Goal: Task Accomplishment & Management: Use online tool/utility

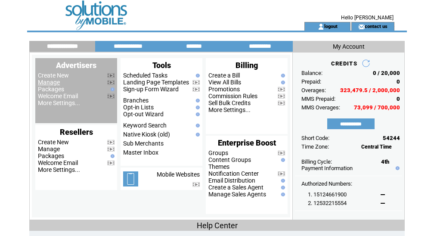
click at [51, 82] on link "Manage" at bounding box center [49, 82] width 22 height 7
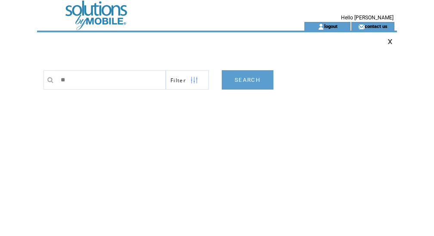
type input "*"
type input "********"
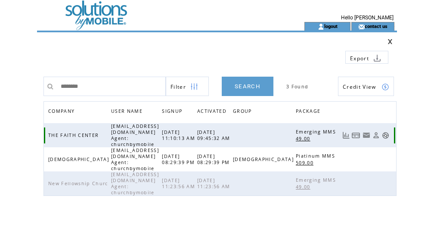
click at [387, 132] on link at bounding box center [385, 135] width 7 height 7
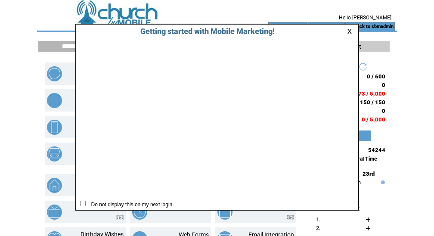
click at [351, 31] on link at bounding box center [351, 31] width 8 height 6
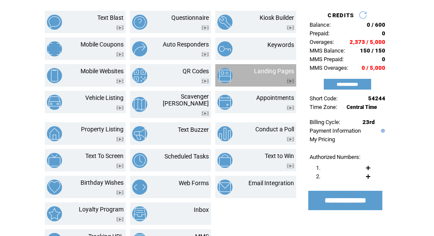
scroll to position [53, 0]
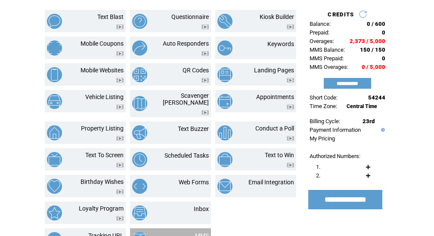
click at [205, 232] on link "MMS" at bounding box center [202, 235] width 14 height 7
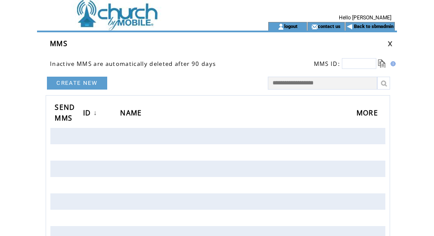
click at [89, 82] on link "CREATE NEW" at bounding box center [77, 83] width 60 height 13
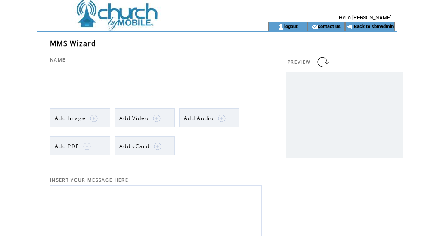
click at [137, 114] on td "Add Video" at bounding box center [133, 118] width 29 height 19
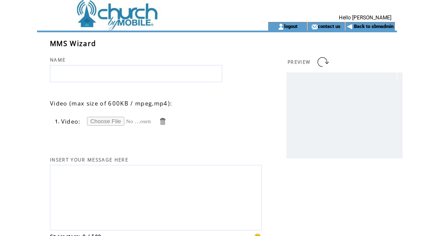
click at [115, 115] on td "1. Video:" at bounding box center [156, 116] width 212 height 19
click at [110, 121] on input "file" at bounding box center [119, 121] width 65 height 9
type input "**********"
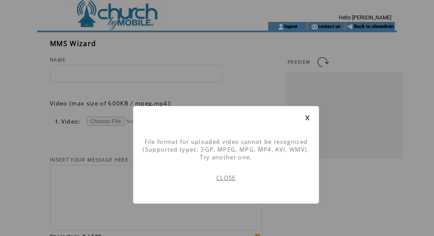
scroll to position [0, 0]
click at [307, 114] on div "File format for uploaded video cannot be recognized (Supported types: 3GP, MPEG…" at bounding box center [226, 155] width 186 height 98
click at [308, 117] on link at bounding box center [307, 118] width 5 height 6
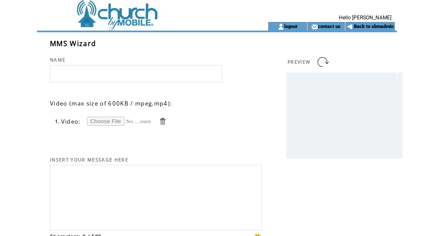
click at [106, 22] on td at bounding box center [140, 26] width 207 height 9
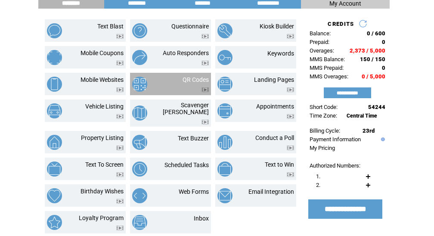
scroll to position [50, 0]
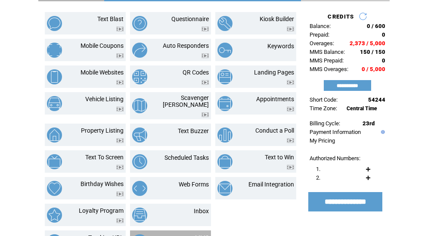
click at [199, 234] on link "MMS" at bounding box center [202, 237] width 14 height 7
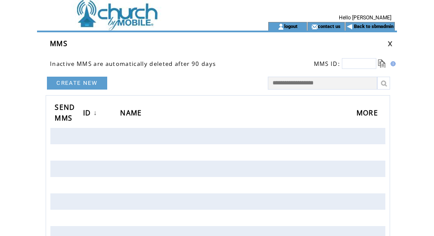
click at [84, 78] on link "CREATE NEW" at bounding box center [77, 83] width 60 height 13
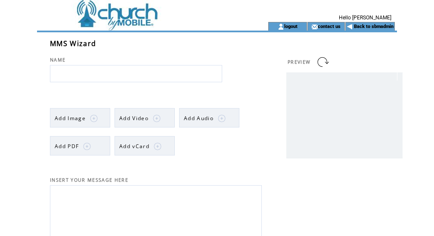
click at [134, 118] on span "Add Video" at bounding box center [133, 118] width 29 height 7
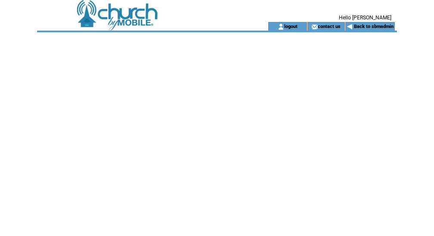
click at [140, 20] on td at bounding box center [140, 11] width 207 height 22
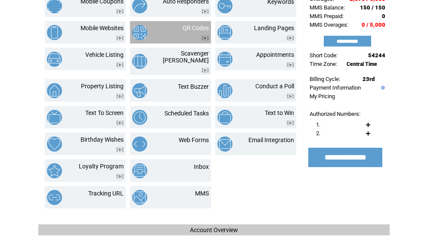
scroll to position [95, 0]
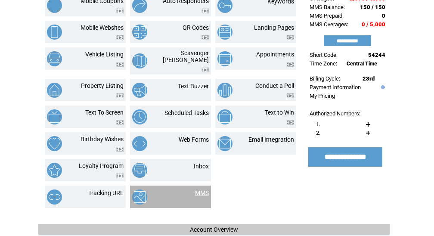
click at [204, 190] on link "MMS" at bounding box center [202, 193] width 14 height 7
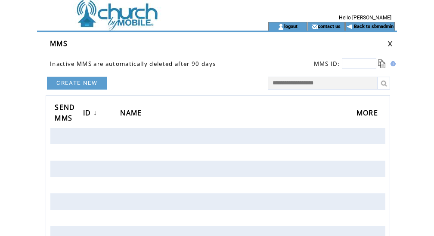
click at [77, 84] on link "CREATE NEW" at bounding box center [77, 83] width 60 height 13
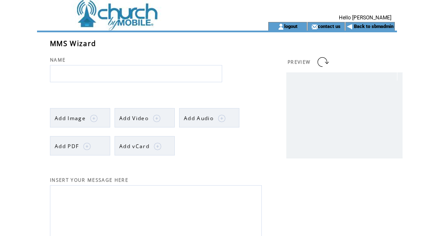
click at [126, 118] on span "Add Video" at bounding box center [133, 118] width 29 height 7
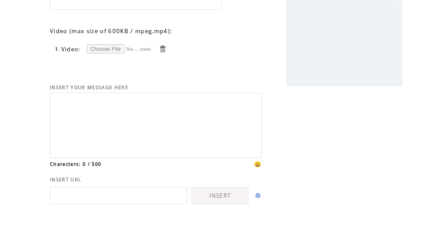
scroll to position [75, 0]
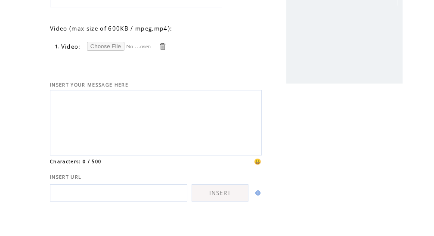
click at [110, 47] on input "file" at bounding box center [119, 46] width 65 height 9
type input "**********"
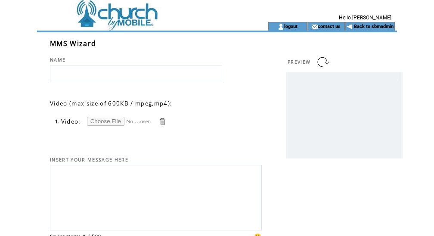
click at [110, 17] on td at bounding box center [140, 11] width 207 height 22
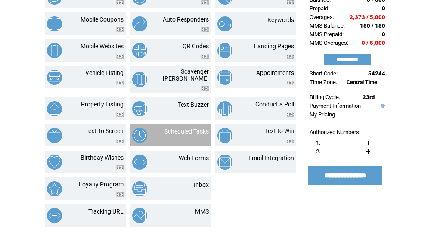
scroll to position [78, 0]
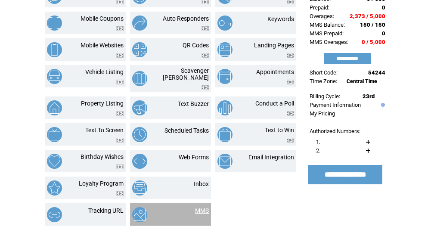
click at [205, 207] on link "MMS" at bounding box center [202, 210] width 14 height 7
click at [201, 207] on link "MMS" at bounding box center [202, 210] width 14 height 7
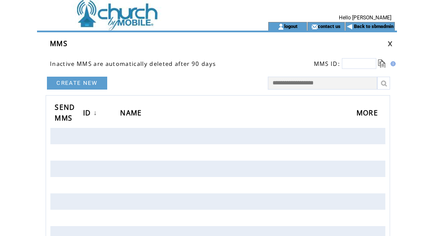
click at [97, 85] on link "CREATE NEW" at bounding box center [77, 83] width 60 height 13
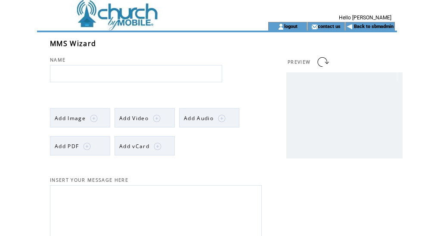
click at [143, 120] on span "Add Video" at bounding box center [133, 118] width 29 height 7
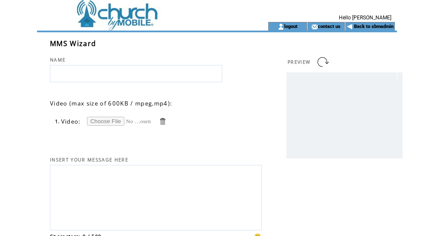
click at [110, 122] on input "file" at bounding box center [119, 121] width 65 height 9
type input "**********"
click at [115, 13] on td at bounding box center [140, 11] width 207 height 22
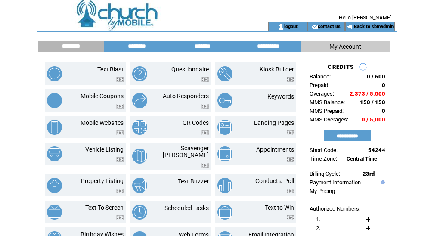
click at [372, 29] on td "Back to sbmadmin" at bounding box center [374, 26] width 40 height 7
click at [375, 27] on link "Back to sbmadmin" at bounding box center [374, 27] width 40 height 6
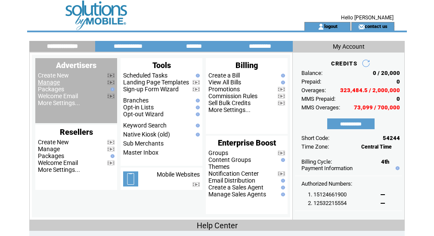
click at [45, 84] on link "Manage" at bounding box center [49, 82] width 22 height 7
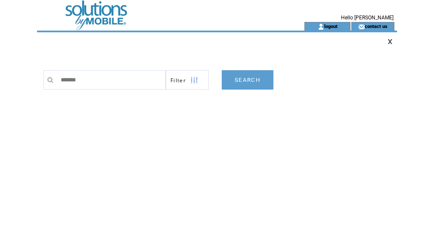
type input "********"
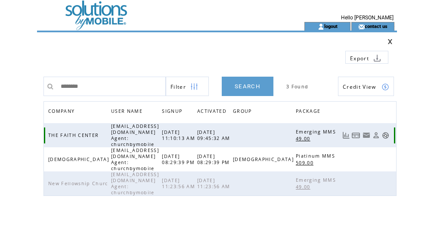
click at [385, 132] on link at bounding box center [385, 135] width 7 height 7
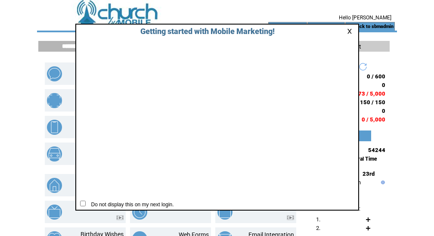
click at [350, 32] on link at bounding box center [351, 31] width 8 height 6
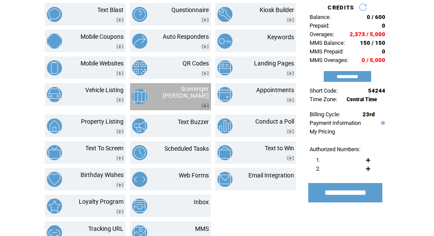
scroll to position [62, 0]
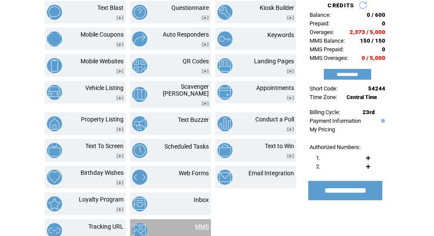
click at [204, 223] on link "MMS" at bounding box center [202, 226] width 14 height 7
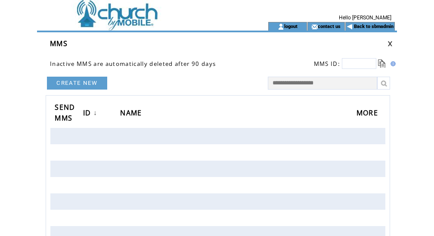
click at [84, 82] on link "CREATE NEW" at bounding box center [77, 83] width 60 height 13
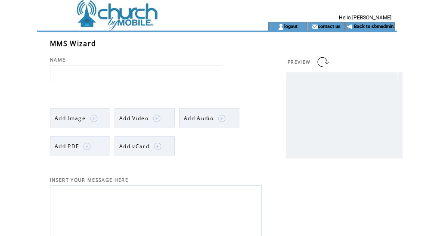
click at [146, 115] on span "Add Video" at bounding box center [133, 118] width 29 height 7
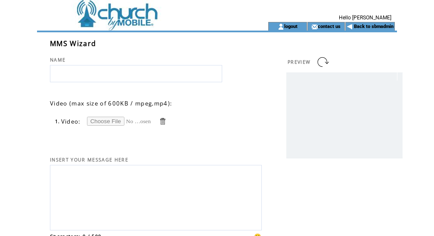
click at [108, 124] on input "file" at bounding box center [119, 121] width 65 height 9
type input "**********"
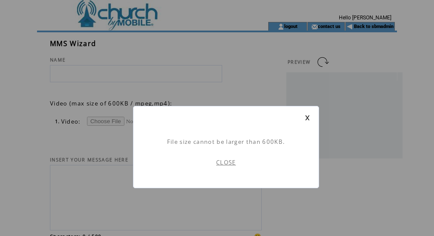
scroll to position [0, 0]
click at [226, 165] on link "CLOSE" at bounding box center [226, 163] width 20 height 8
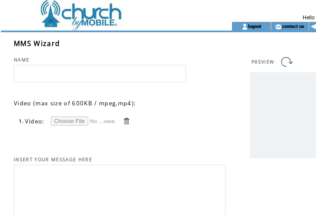
click at [62, 118] on input "file" at bounding box center [83, 121] width 65 height 9
click at [67, 118] on input "file" at bounding box center [83, 121] width 65 height 9
